Goal: Information Seeking & Learning: Learn about a topic

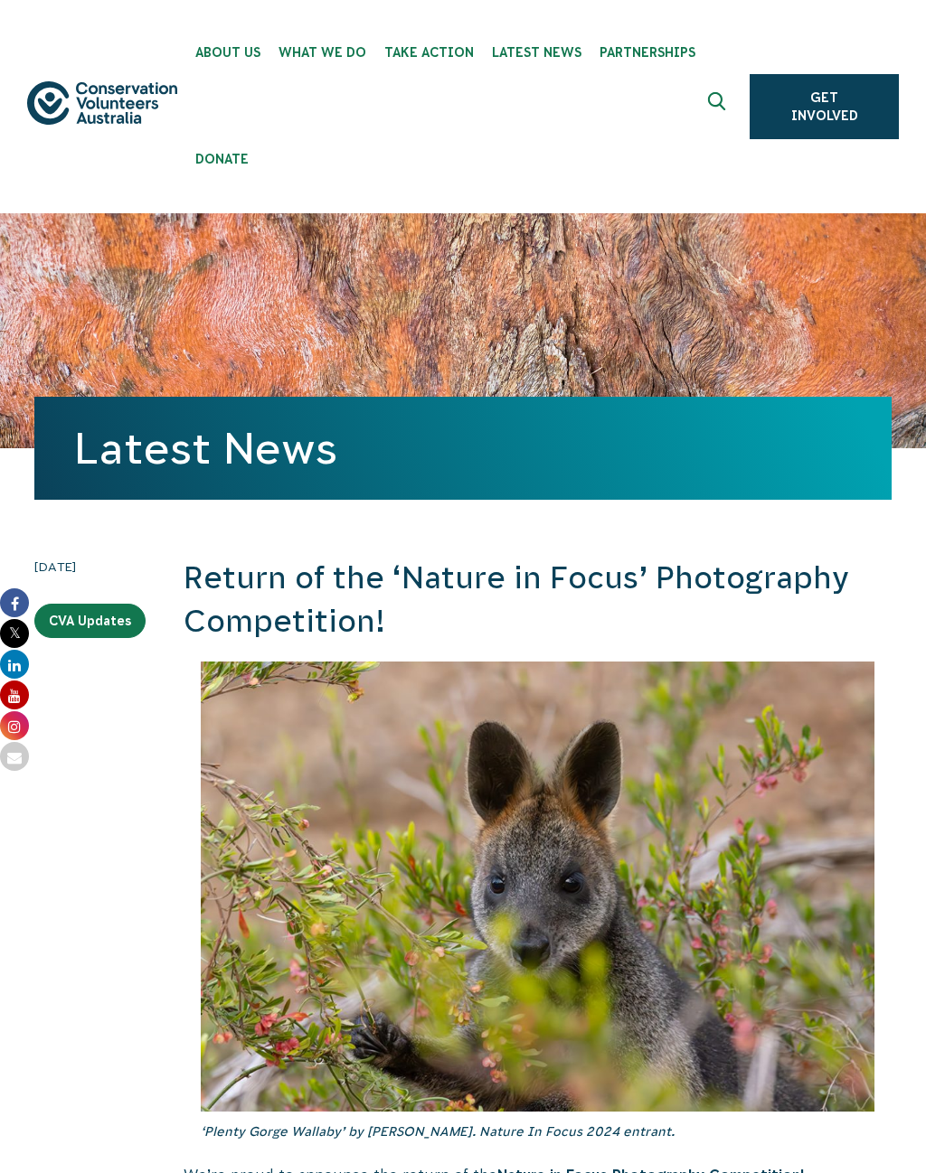
click at [542, 54] on span "Latest News" at bounding box center [537, 52] width 90 height 14
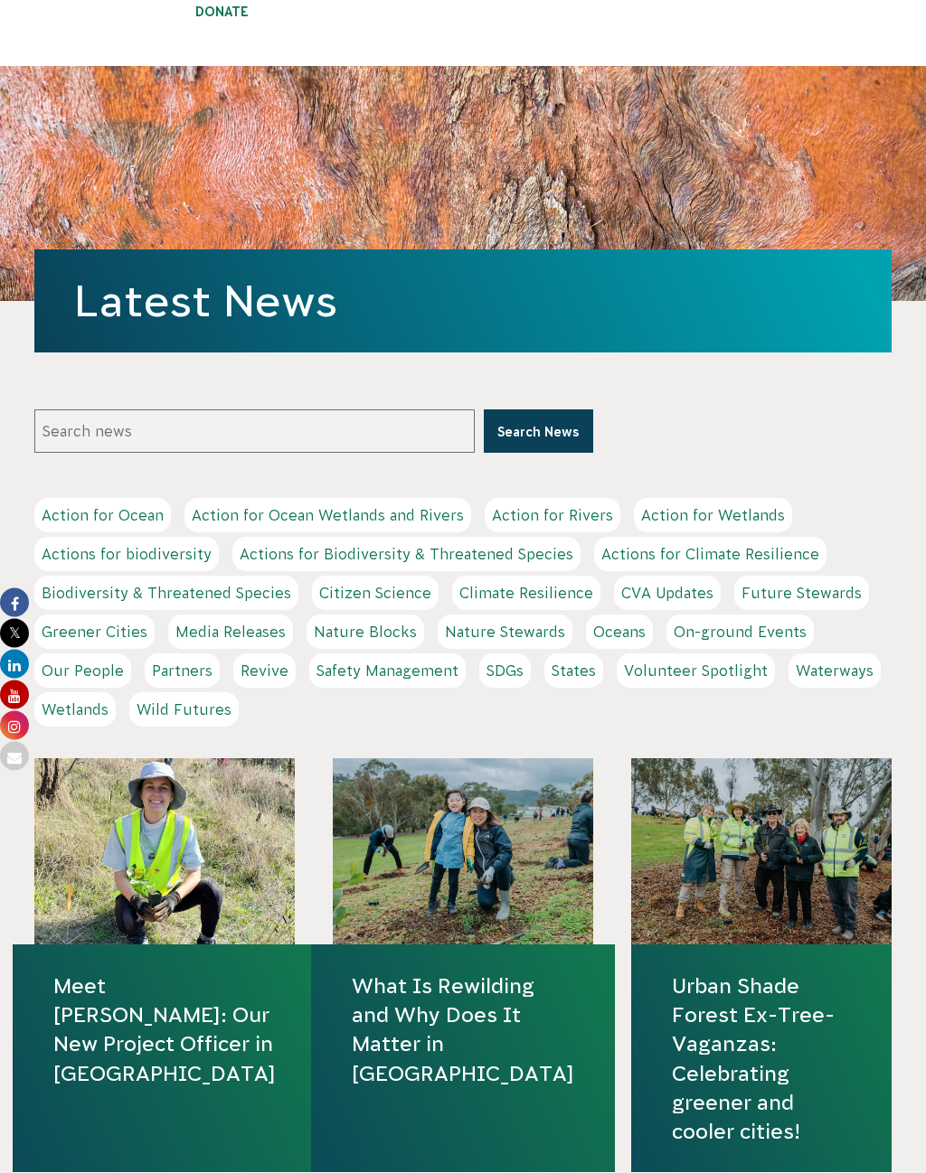
scroll to position [131, 0]
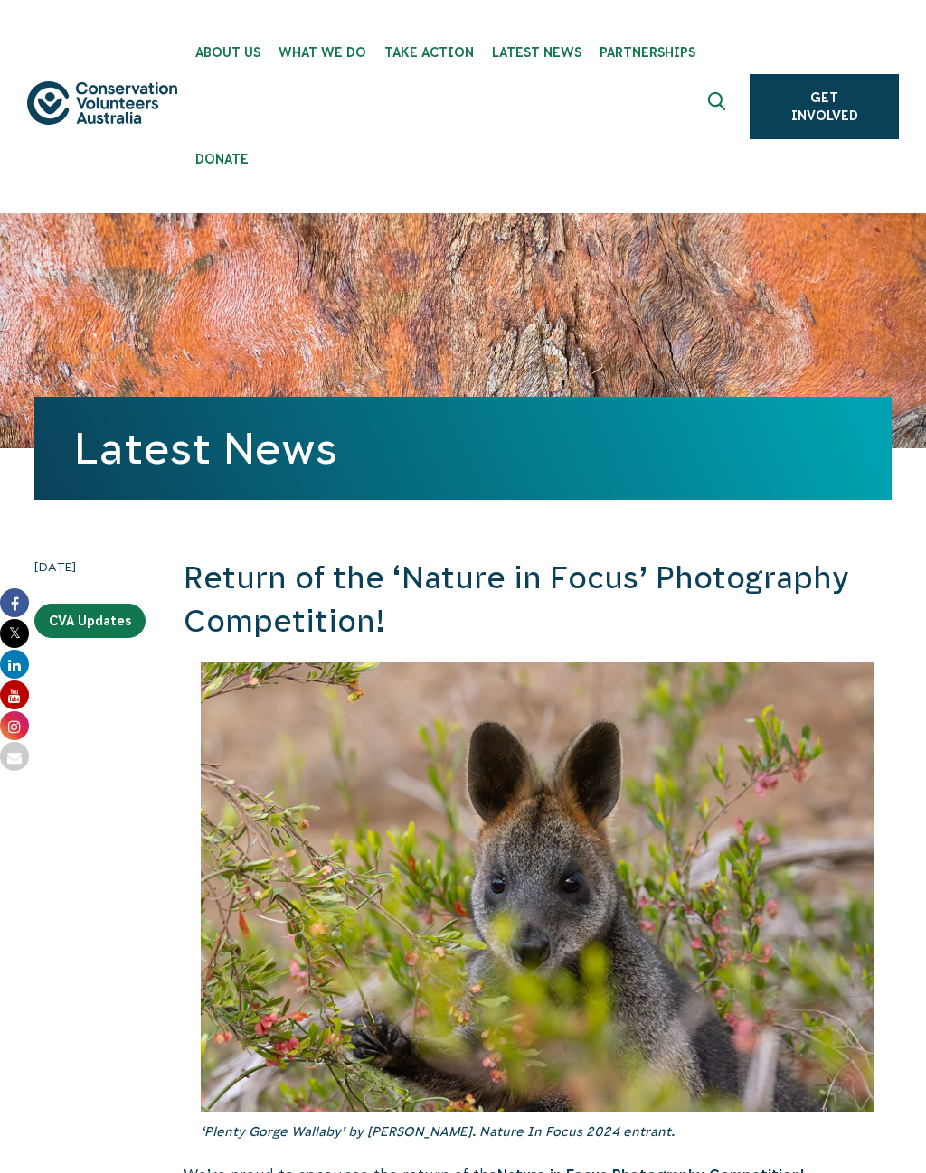
click at [543, 49] on span "Latest News" at bounding box center [537, 52] width 90 height 14
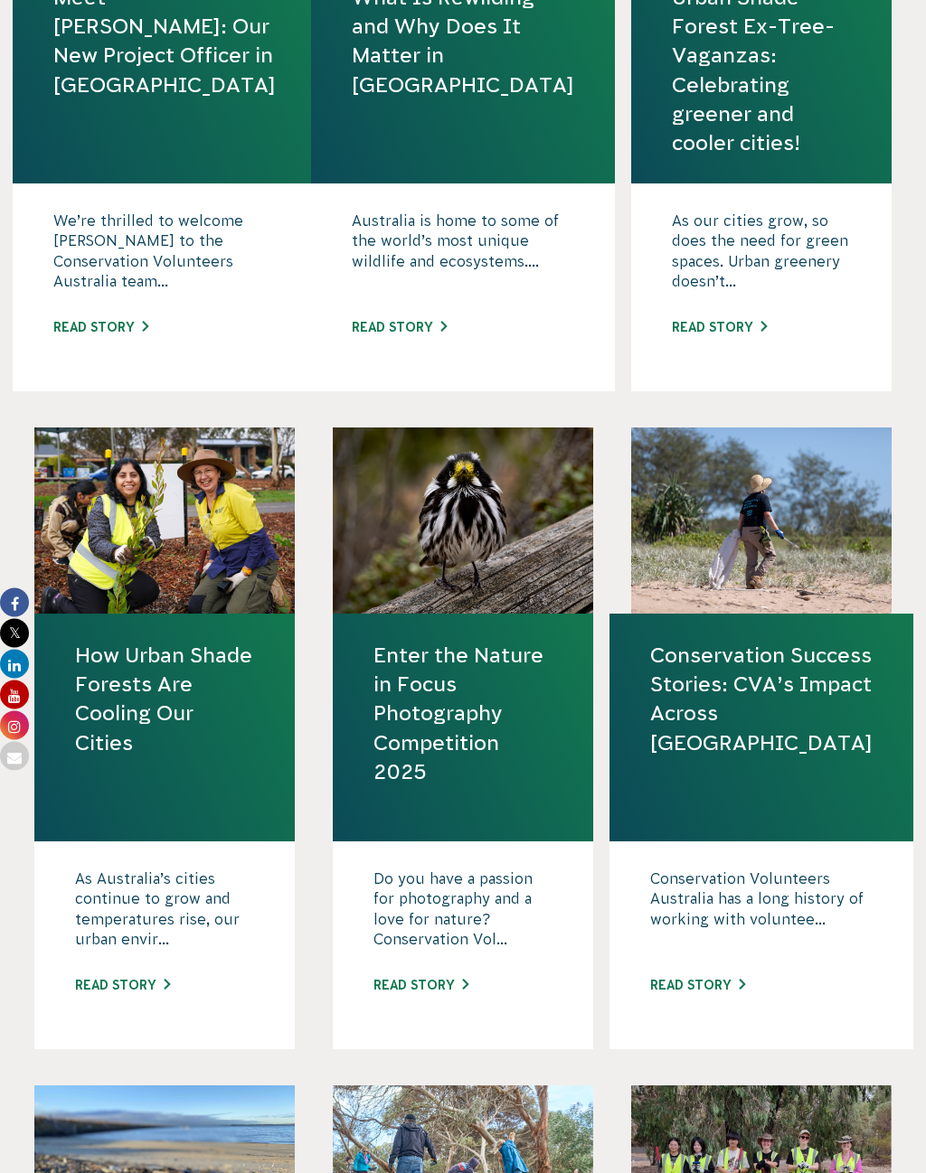
scroll to position [1136, 0]
click at [448, 735] on link "Enter the Nature in Focus Photography Competition 2025" at bounding box center [462, 714] width 179 height 146
